Goal: Task Accomplishment & Management: Manage account settings

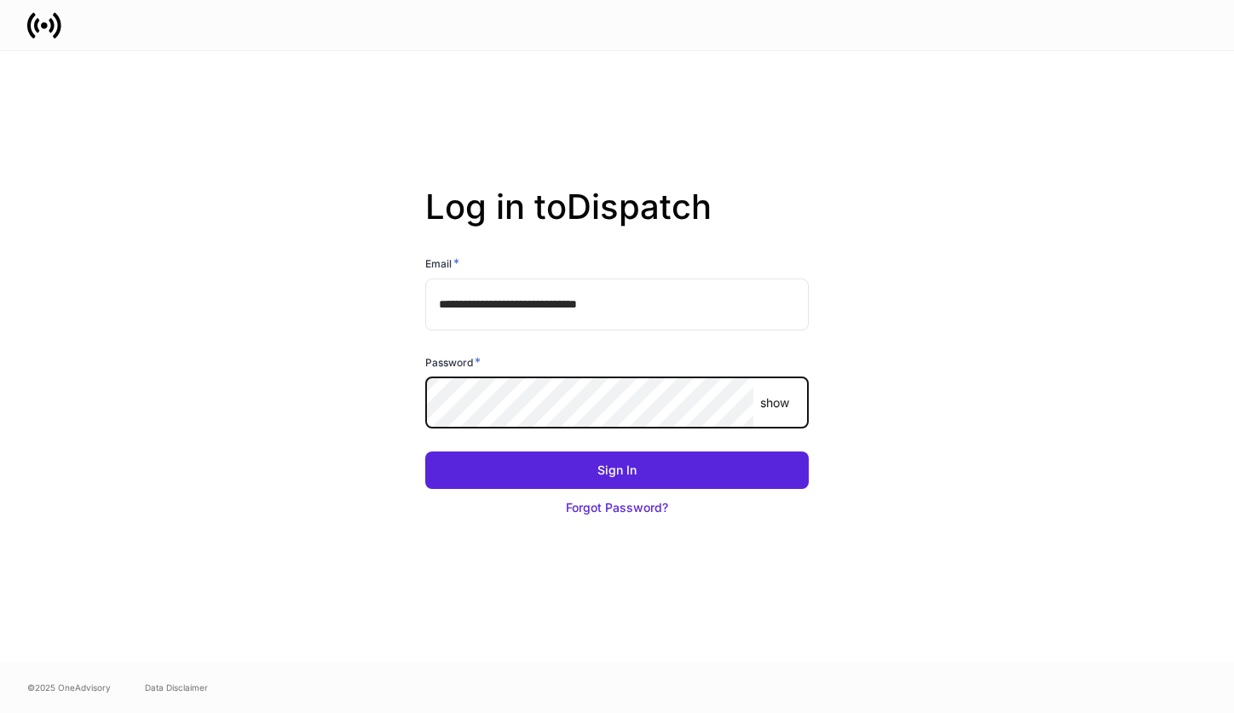
click at [425, 452] on button "Sign In" at bounding box center [617, 471] width 384 height 38
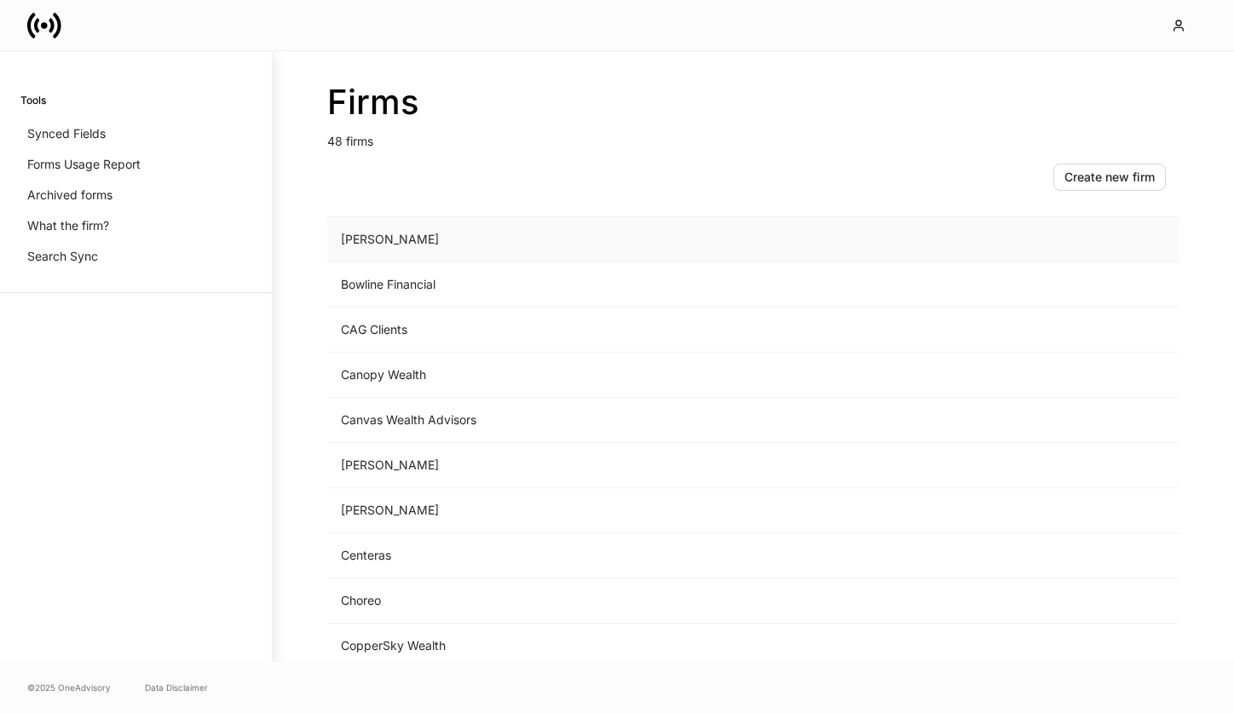
scroll to position [315, 0]
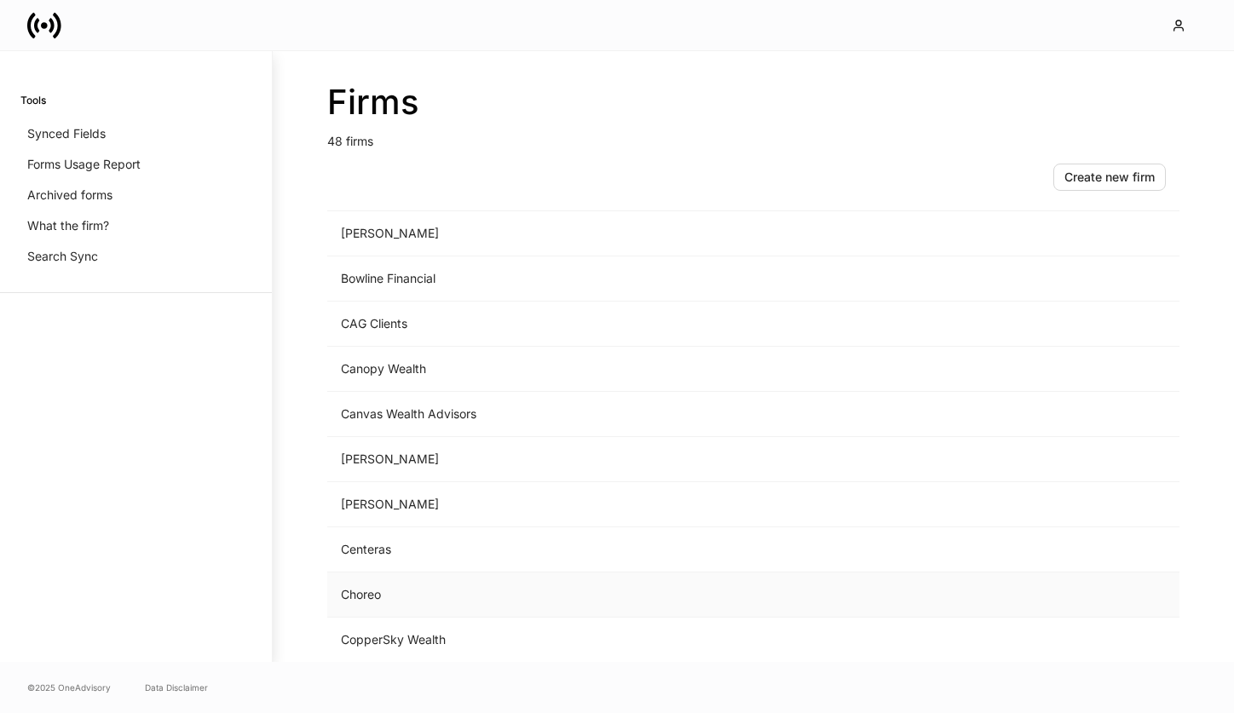
click at [425, 588] on td "Choreo" at bounding box center [611, 595] width 569 height 45
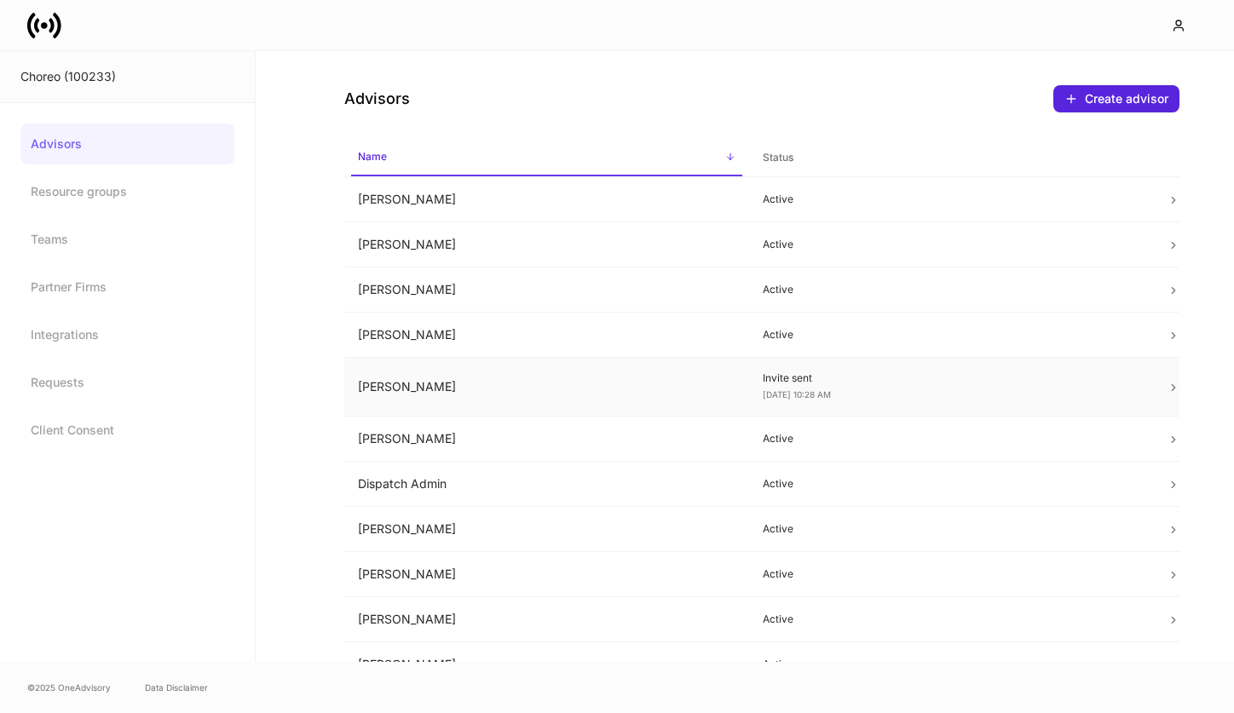
scroll to position [28, 0]
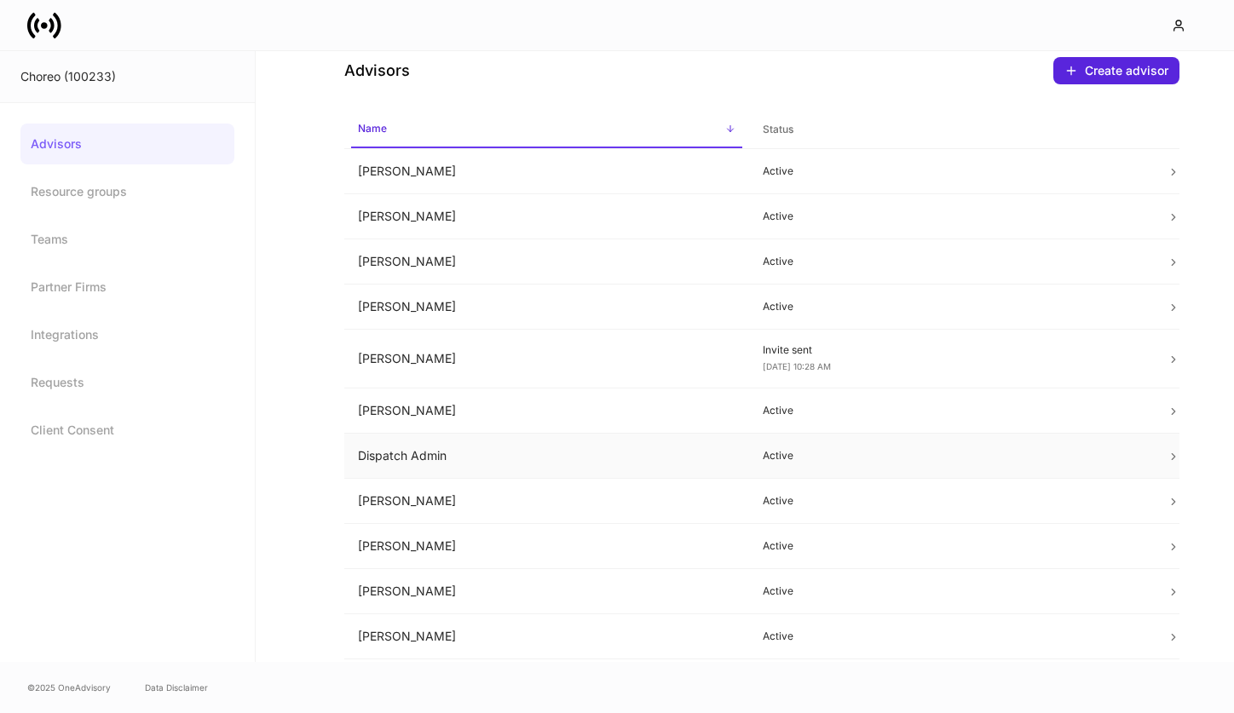
click at [524, 453] on td "Dispatch Admin" at bounding box center [546, 456] width 405 height 45
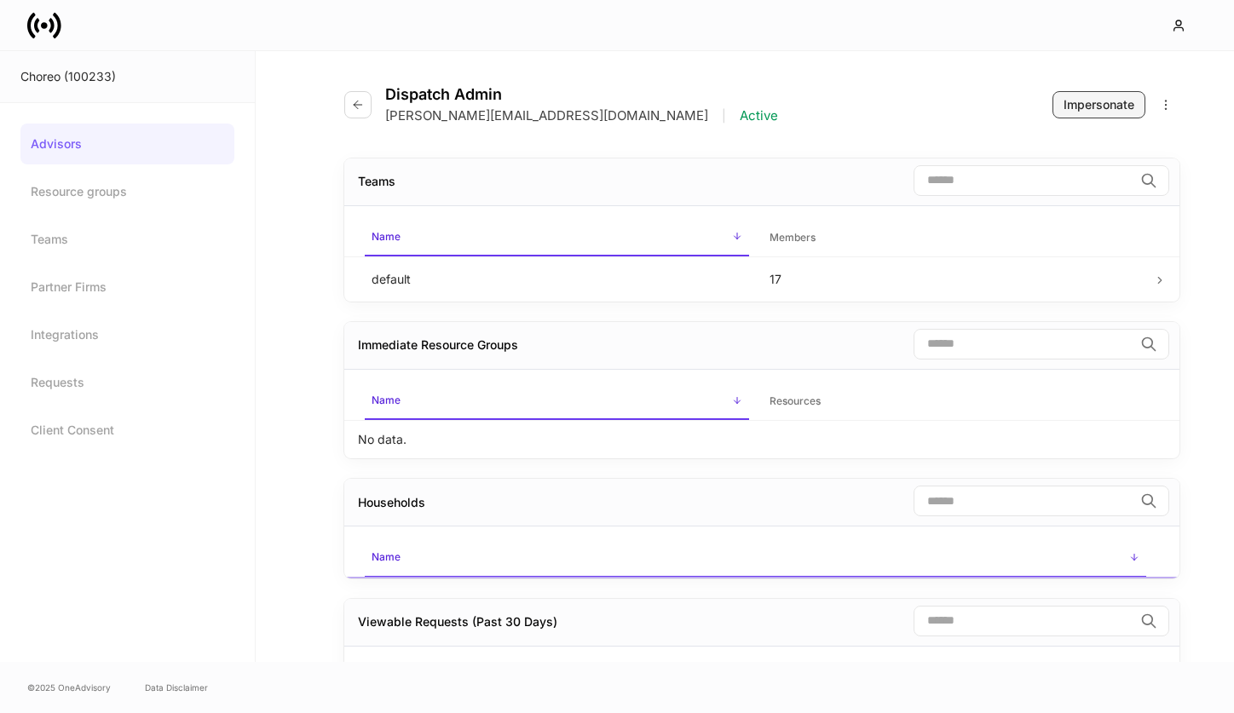
click at [1092, 96] on div "Impersonate" at bounding box center [1099, 104] width 71 height 17
